Goal: Transaction & Acquisition: Purchase product/service

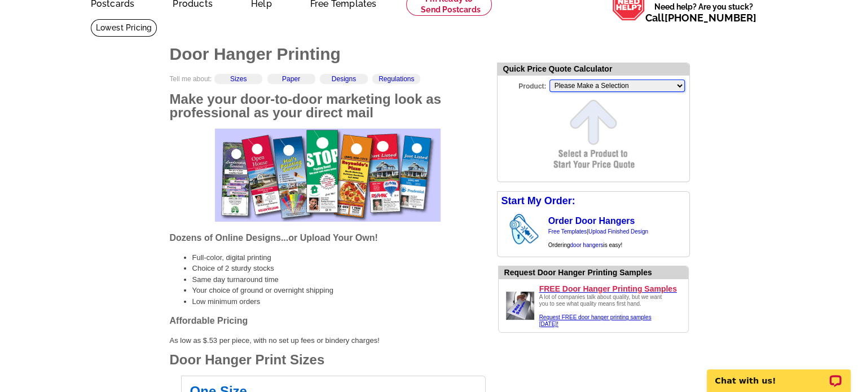
click at [596, 85] on select "Please Make a Selection Jumbo Postcard (5.5" x 8.5") Regular Postcard (4.25" x …" at bounding box center [616, 85] width 135 height 12
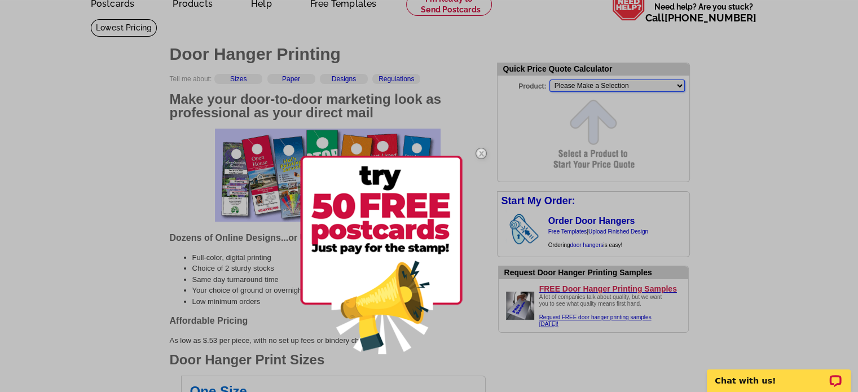
select select "10"
click at [549, 80] on select "Please Make a Selection Jumbo Postcard (5.5" x 8.5") Regular Postcard (4.25" x …" at bounding box center [616, 85] width 135 height 12
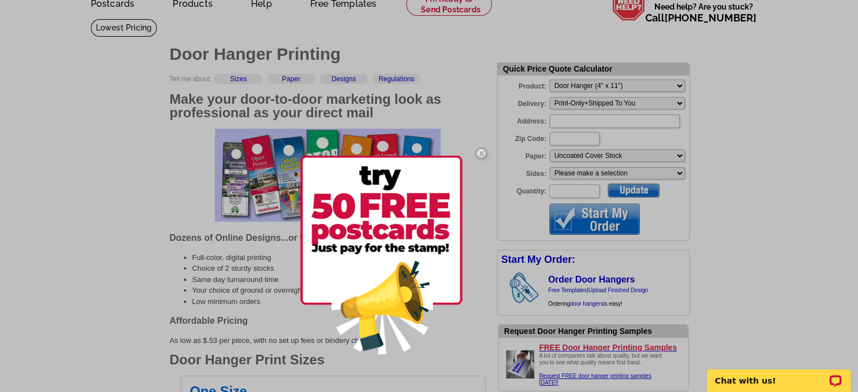
click at [483, 151] on img at bounding box center [481, 153] width 33 height 33
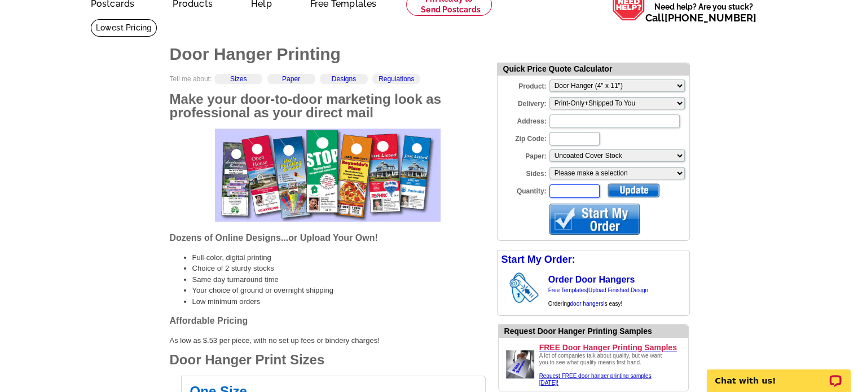
click at [589, 195] on input "Quantity:" at bounding box center [574, 191] width 50 height 14
type input "150"
click at [566, 138] on input "Zip Code:" at bounding box center [574, 139] width 50 height 14
type input "99005"
click at [565, 123] on input "Address:" at bounding box center [614, 121] width 130 height 14
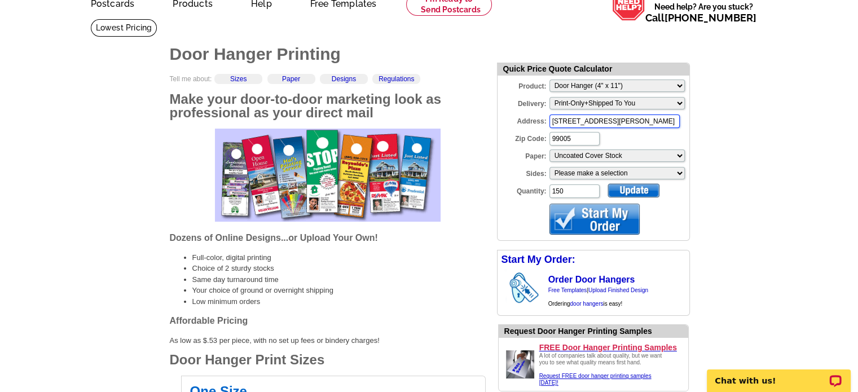
type input "[STREET_ADDRESS][PERSON_NAME]"
click at [651, 151] on select "Please make a selection Uncoated Cover Stock" at bounding box center [616, 155] width 135 height 12
click at [640, 177] on select "Please make a selection One sided, color Two sided, color + B/W Two sided, full…" at bounding box center [616, 173] width 135 height 12
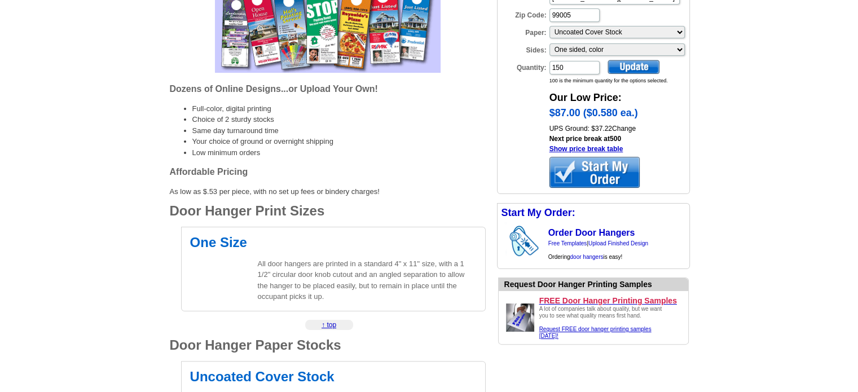
scroll to position [226, 0]
